Goal: Task Accomplishment & Management: Manage account settings

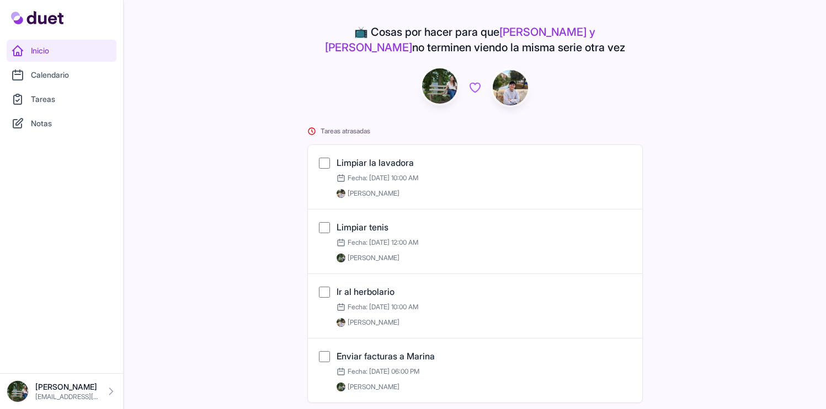
scroll to position [251, 0]
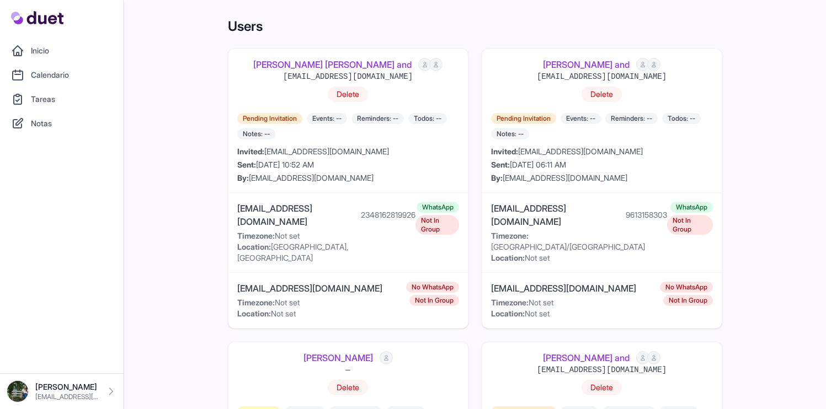
click at [364, 63] on link "[PERSON_NAME] [PERSON_NAME] and" at bounding box center [332, 64] width 158 height 13
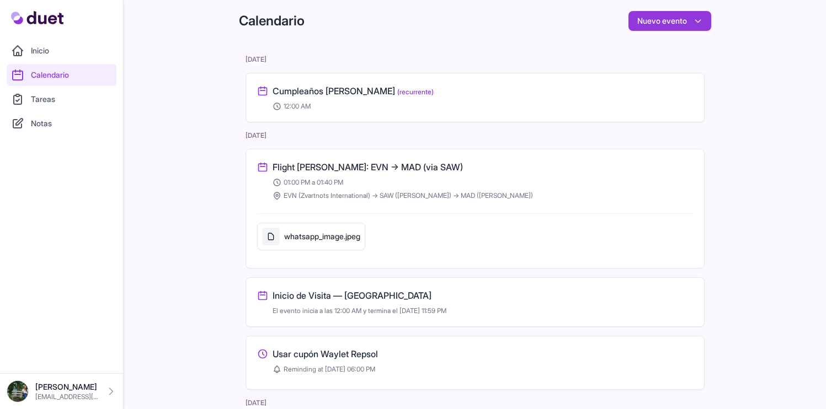
click at [70, 100] on link "Tareas" at bounding box center [62, 99] width 110 height 22
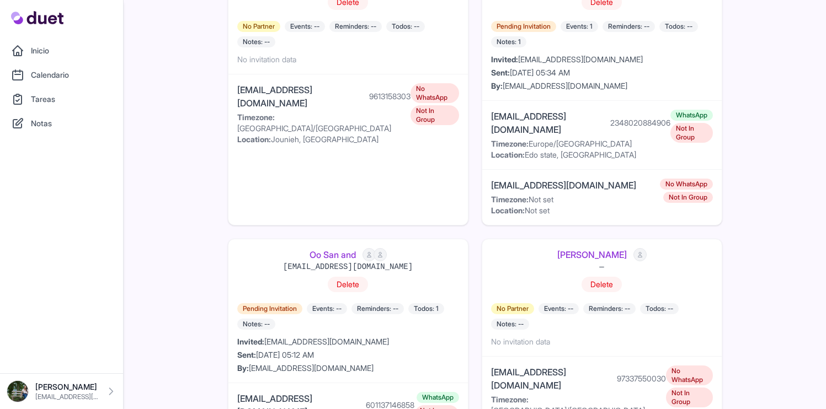
scroll to position [400, 0]
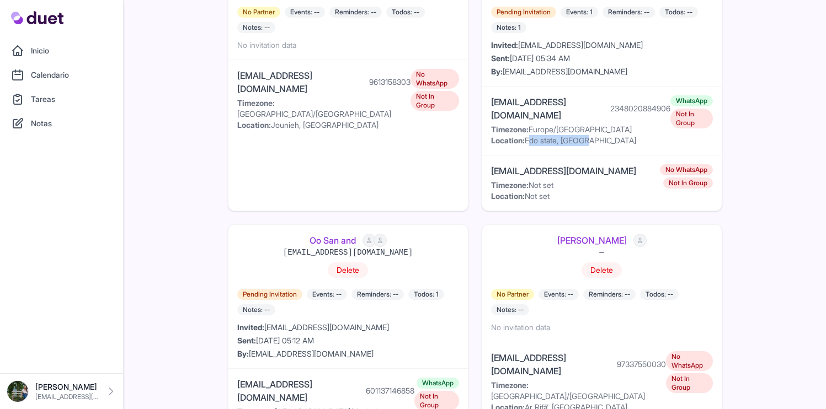
drag, startPoint x: 527, startPoint y: 104, endPoint x: 583, endPoint y: 111, distance: 56.1
click at [583, 111] on div "dd5862008@gmail.com 2348020884906 Timezone: Europe/Lisbon Location: Edo state, …" at bounding box center [601, 121] width 239 height 69
copy div "Edo state, [GEOGRAPHIC_DATA]"
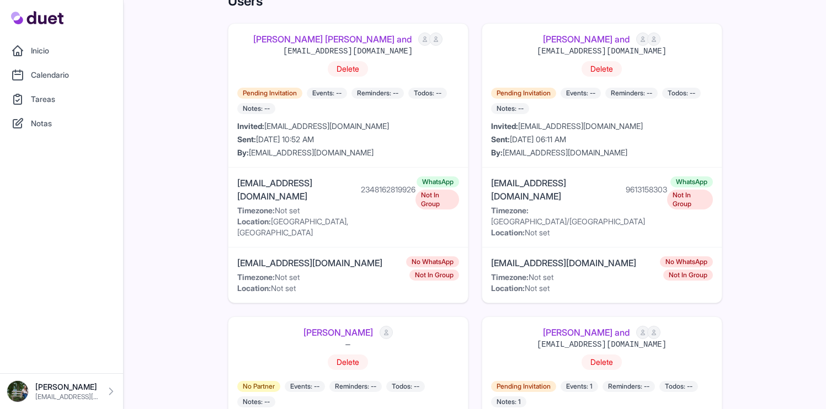
scroll to position [0, 0]
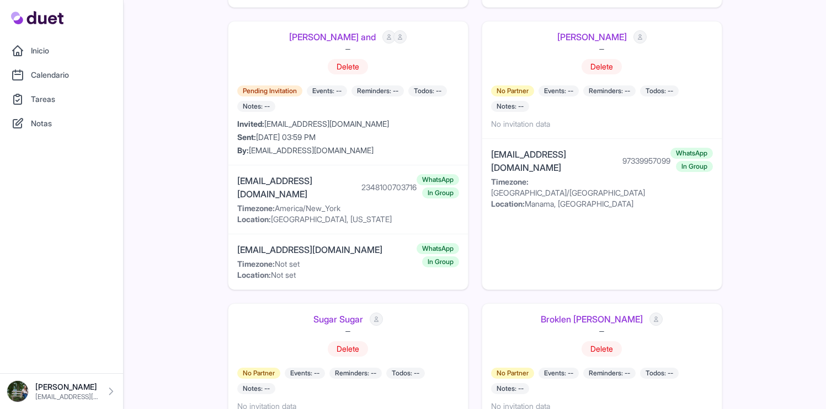
scroll to position [2295, 0]
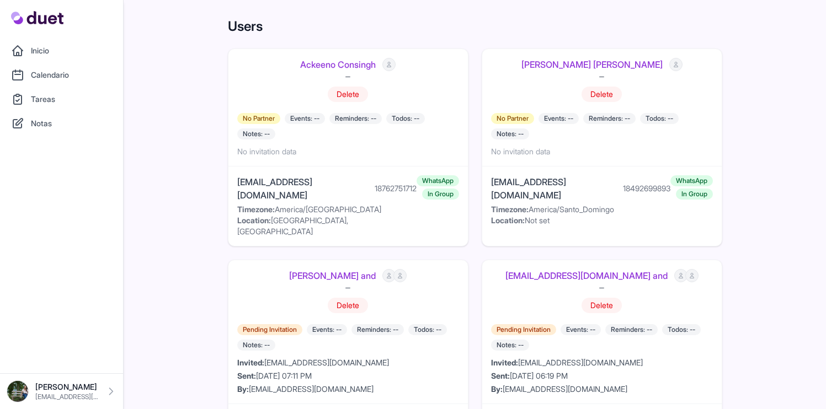
click at [56, 99] on link "Tareas" at bounding box center [62, 99] width 110 height 22
